Goal: Information Seeking & Learning: Learn about a topic

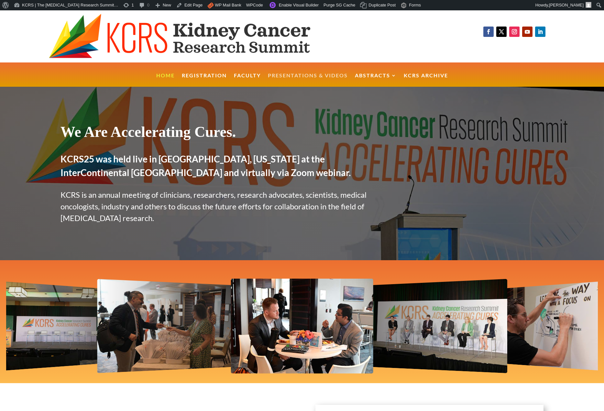
click at [296, 75] on link "Presentations & Videos" at bounding box center [308, 80] width 80 height 14
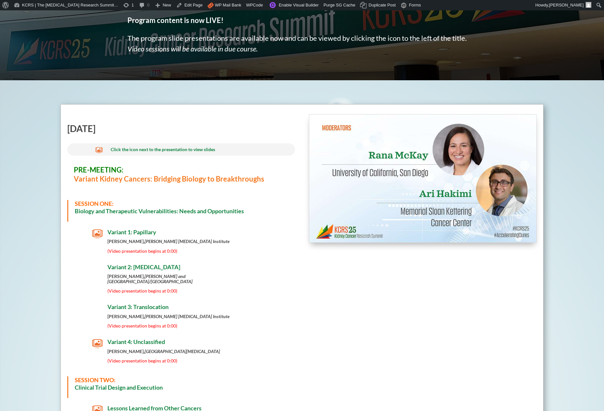
scroll to position [127, 0]
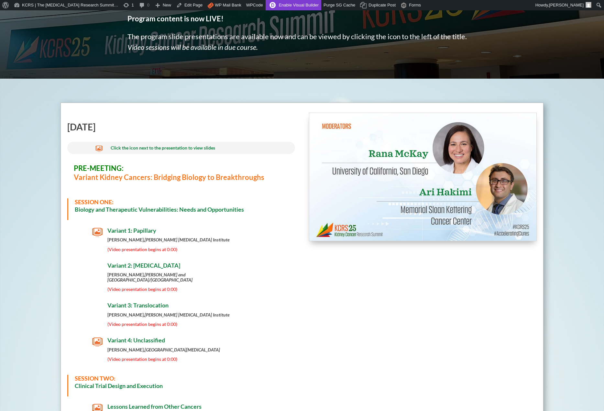
click at [284, 6] on link "Enable Visual Builder" at bounding box center [294, 5] width 56 height 10
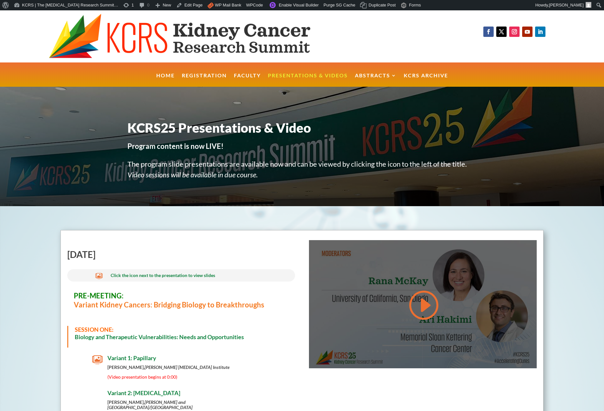
click at [422, 309] on link at bounding box center [422, 305] width 31 height 33
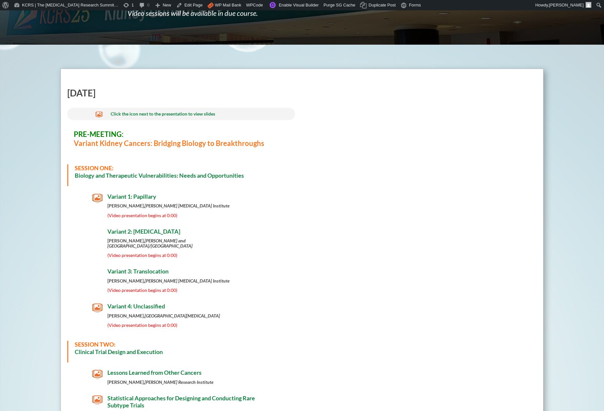
scroll to position [162, 0]
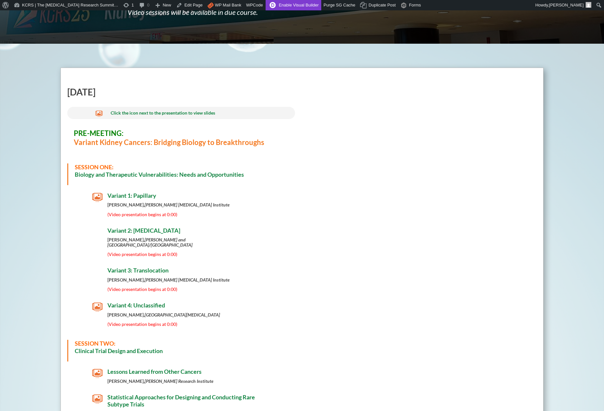
click at [300, 2] on link "Enable Visual Builder" at bounding box center [294, 5] width 56 height 10
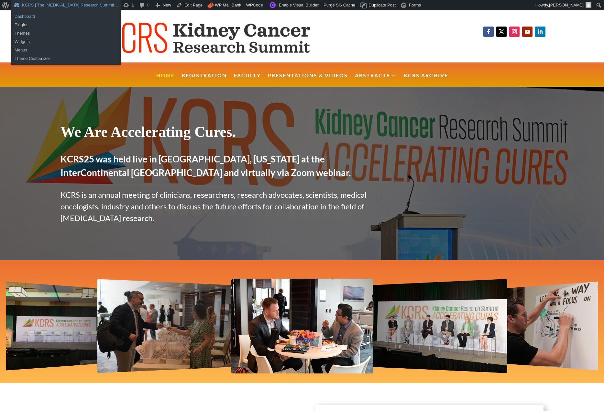
click at [20, 16] on link "Dashboard" at bounding box center [65, 16] width 109 height 8
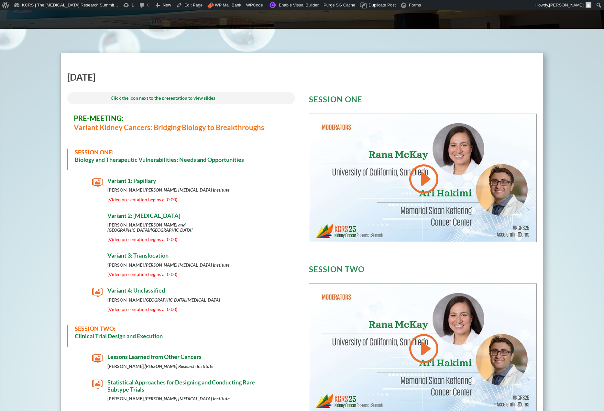
scroll to position [178, 0]
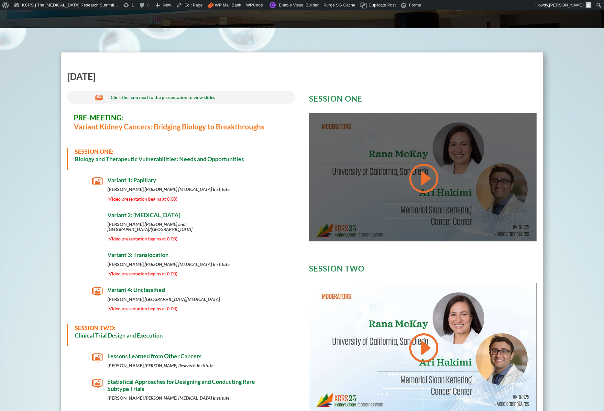
click at [426, 172] on link at bounding box center [422, 178] width 31 height 33
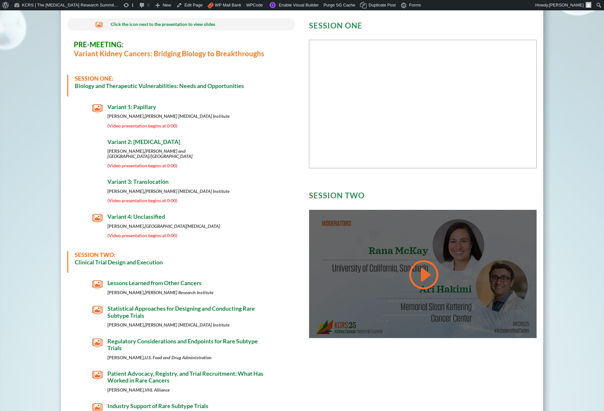
click at [376, 250] on div at bounding box center [422, 274] width 227 height 128
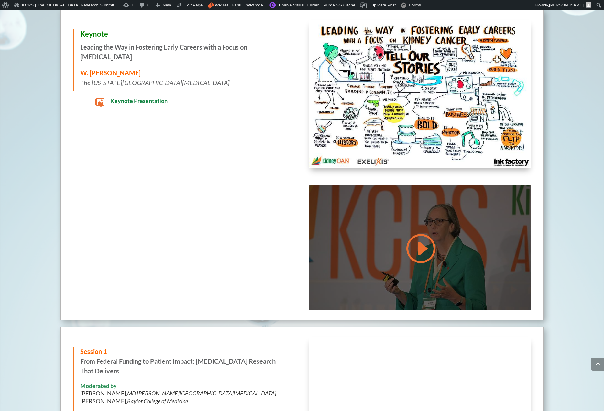
scroll to position [679, 0]
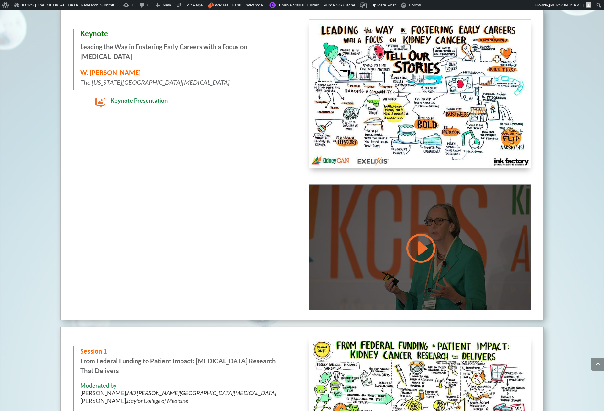
click at [420, 242] on link at bounding box center [419, 248] width 31 height 33
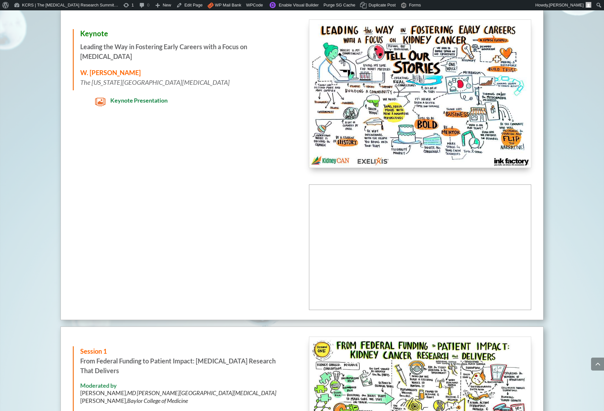
click at [274, 232] on div "Keynote Leading the Way in Fostering Early Careers with a Focus on Kidney Cance…" at bounding box center [301, 164] width 483 height 311
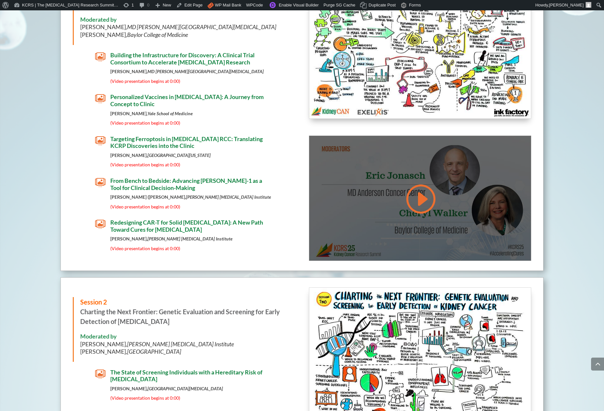
scroll to position [1033, 0]
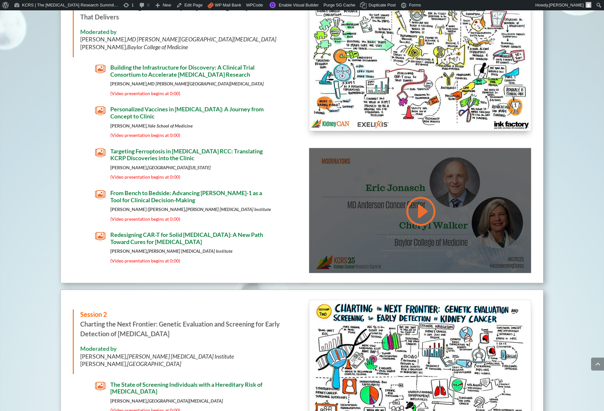
click at [386, 201] on div at bounding box center [420, 210] width 222 height 125
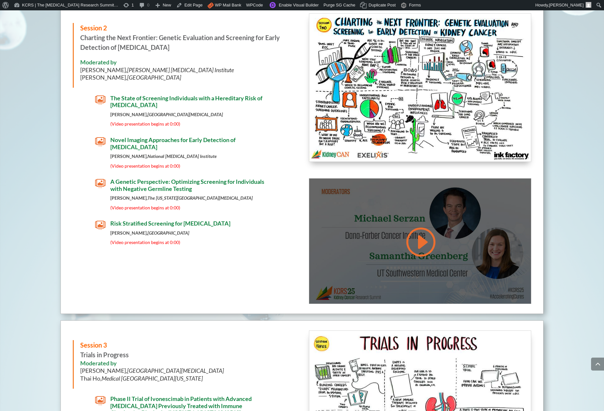
scroll to position [1326, 0]
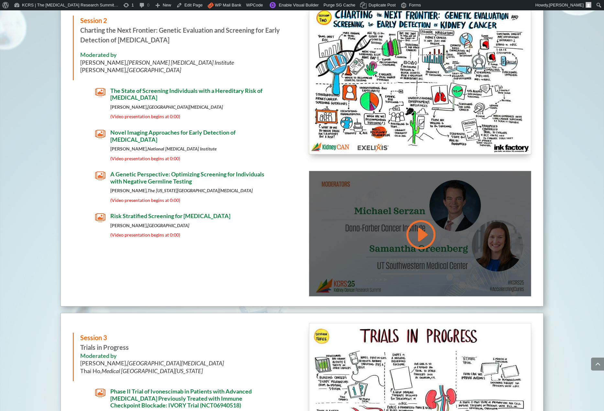
click at [413, 228] on link at bounding box center [419, 234] width 31 height 33
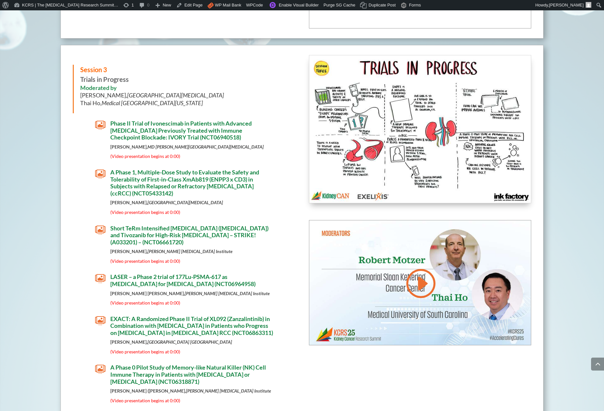
scroll to position [1613, 0]
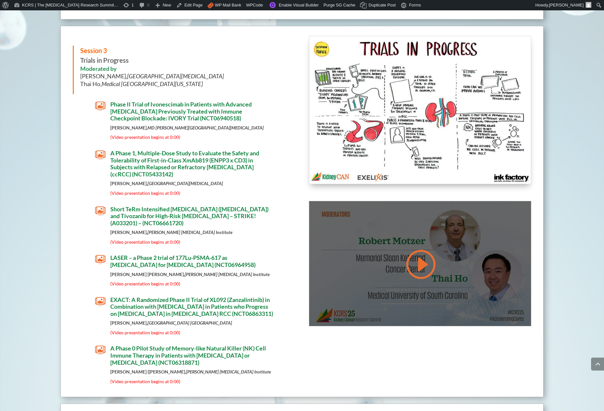
click at [351, 245] on div at bounding box center [420, 263] width 222 height 125
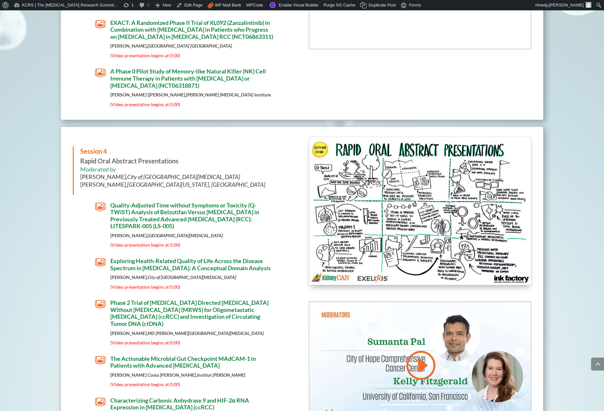
scroll to position [1910, 0]
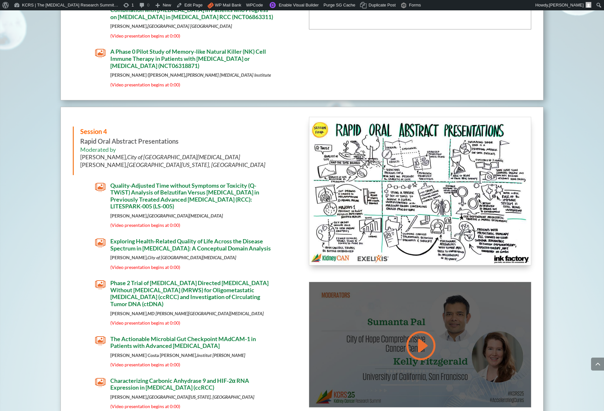
click at [384, 326] on div at bounding box center [420, 344] width 222 height 125
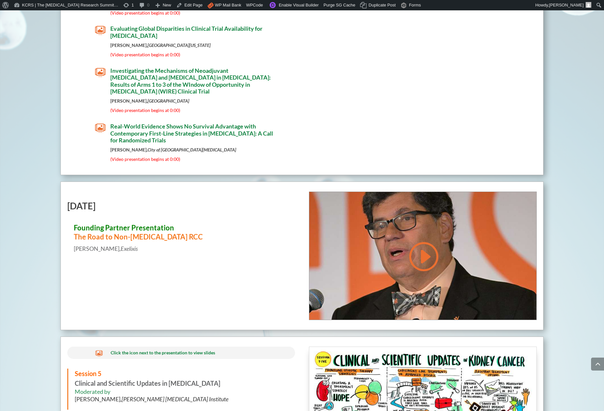
scroll to position [2344, 0]
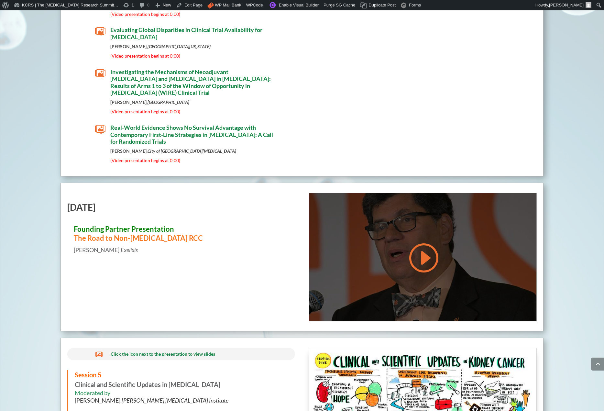
click at [427, 268] on link at bounding box center [422, 257] width 31 height 33
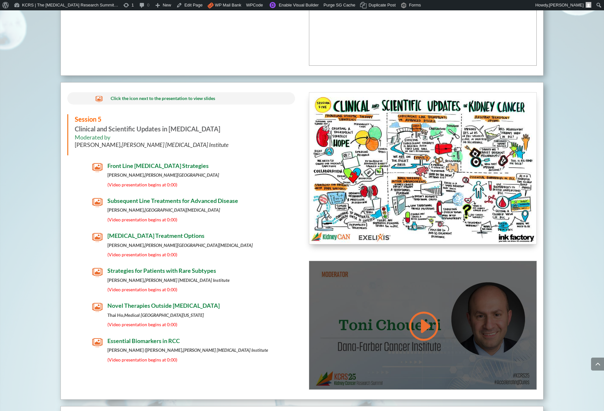
scroll to position [2610, 0]
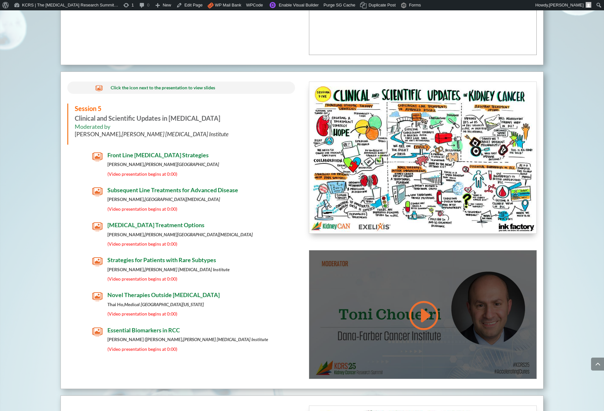
click at [393, 301] on div at bounding box center [422, 314] width 227 height 128
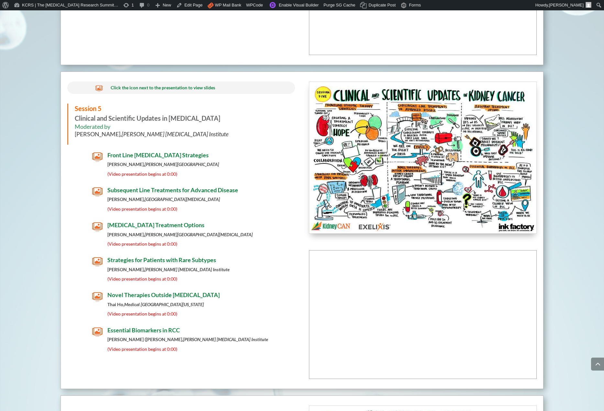
click at [266, 319] on div " Novel Therapies Outside Immunotherapy Thai Ho, Medical University of South Ca…" at bounding box center [181, 305] width 228 height 28
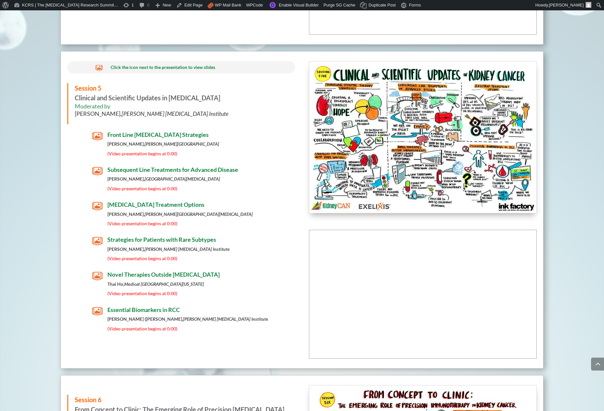
scroll to position [2633, 0]
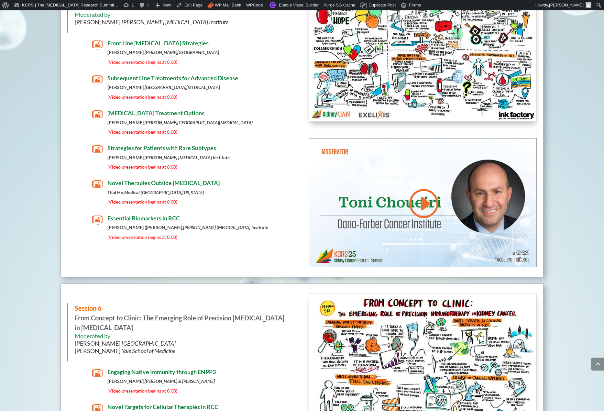
scroll to position [2723, 0]
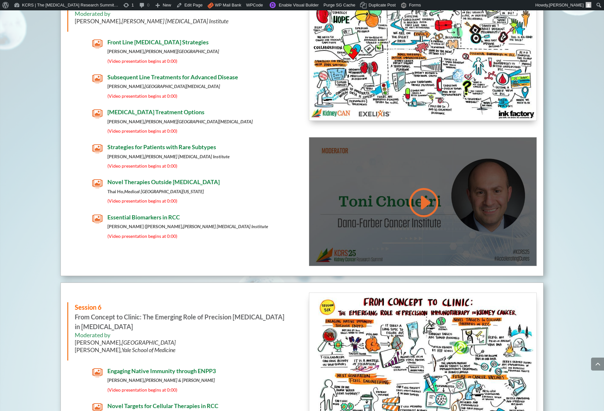
click at [421, 205] on link at bounding box center [422, 202] width 31 height 33
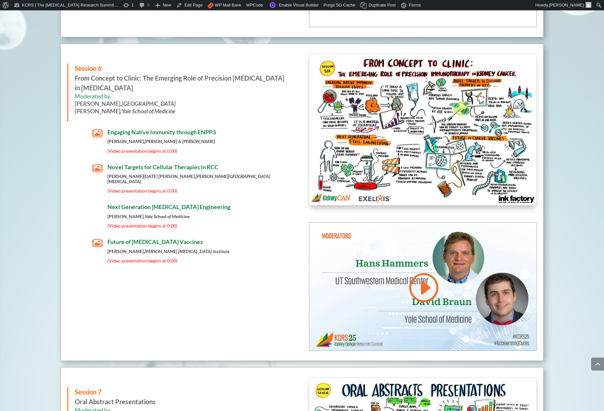
scroll to position [2965, 0]
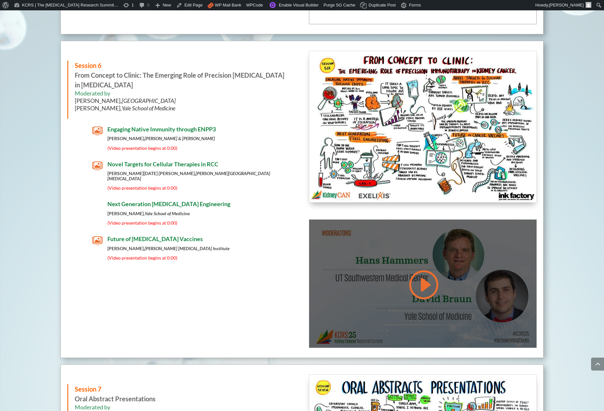
click at [429, 287] on link at bounding box center [422, 284] width 31 height 33
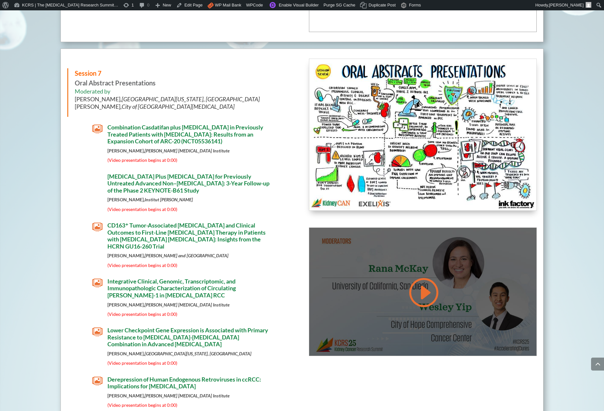
scroll to position [3281, 0]
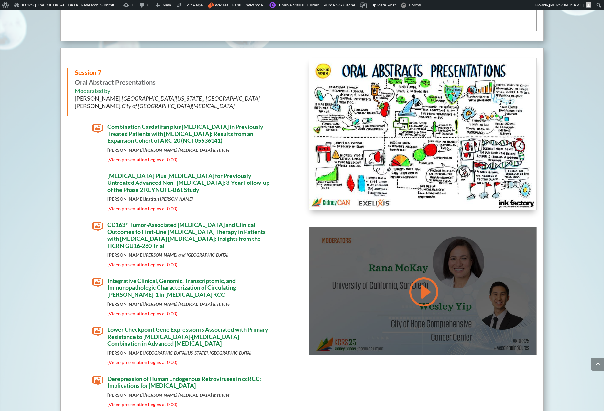
click at [391, 323] on div at bounding box center [422, 291] width 227 height 128
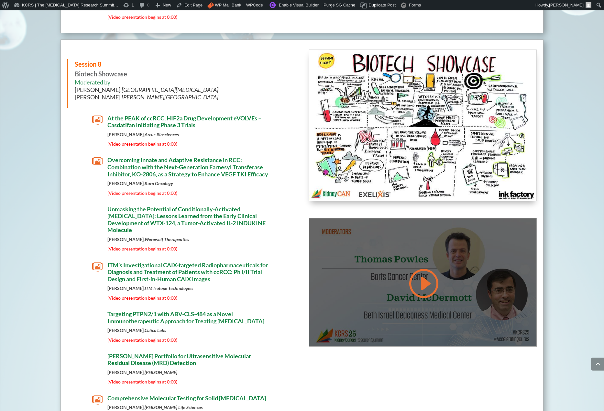
scroll to position [3669, 0]
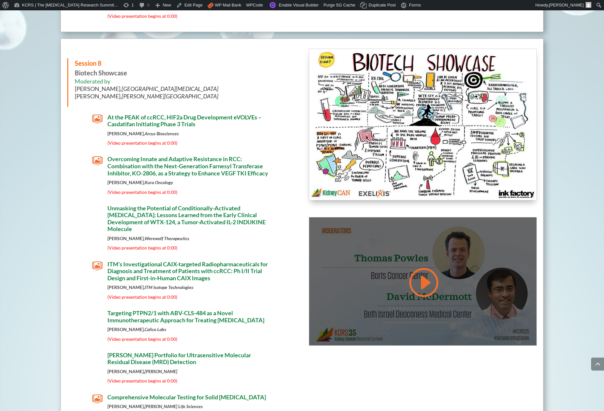
click at [388, 323] on div at bounding box center [422, 281] width 227 height 128
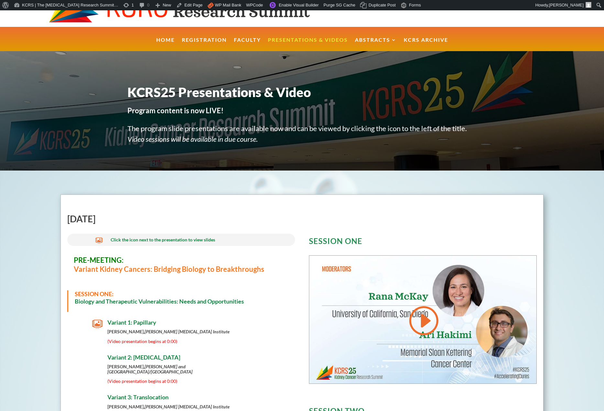
scroll to position [36, 0]
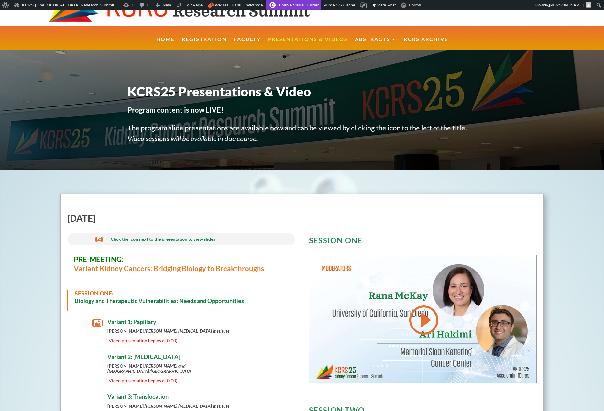
click at [294, 4] on link "Enable Visual Builder" at bounding box center [294, 5] width 56 height 10
